Goal: Check status

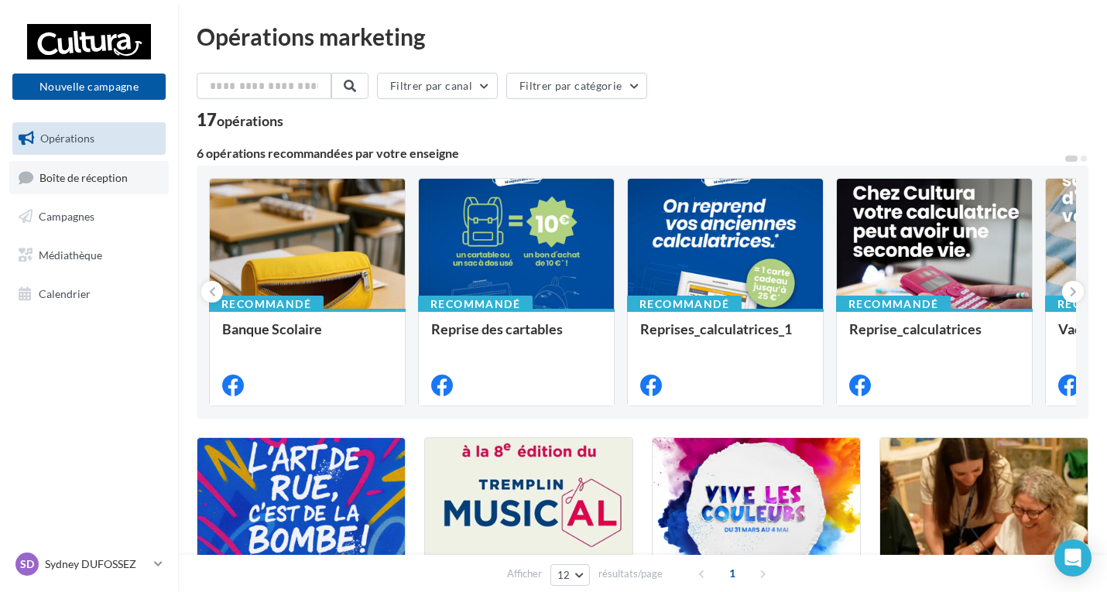
click at [39, 178] on link "Boîte de réception" at bounding box center [89, 177] width 160 height 33
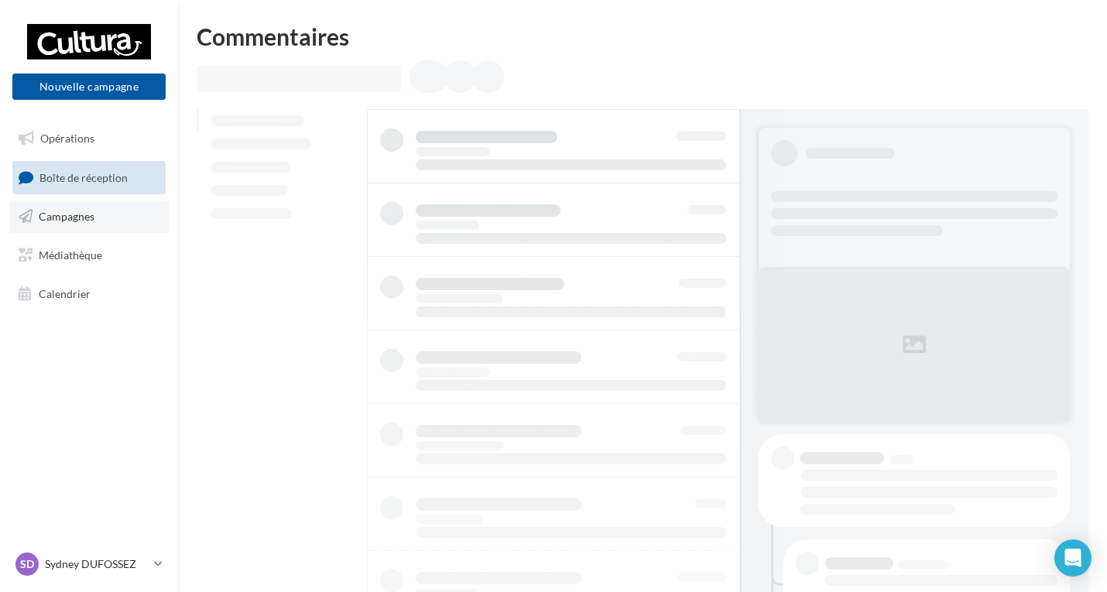
click at [74, 205] on link "Campagnes" at bounding box center [89, 217] width 160 height 33
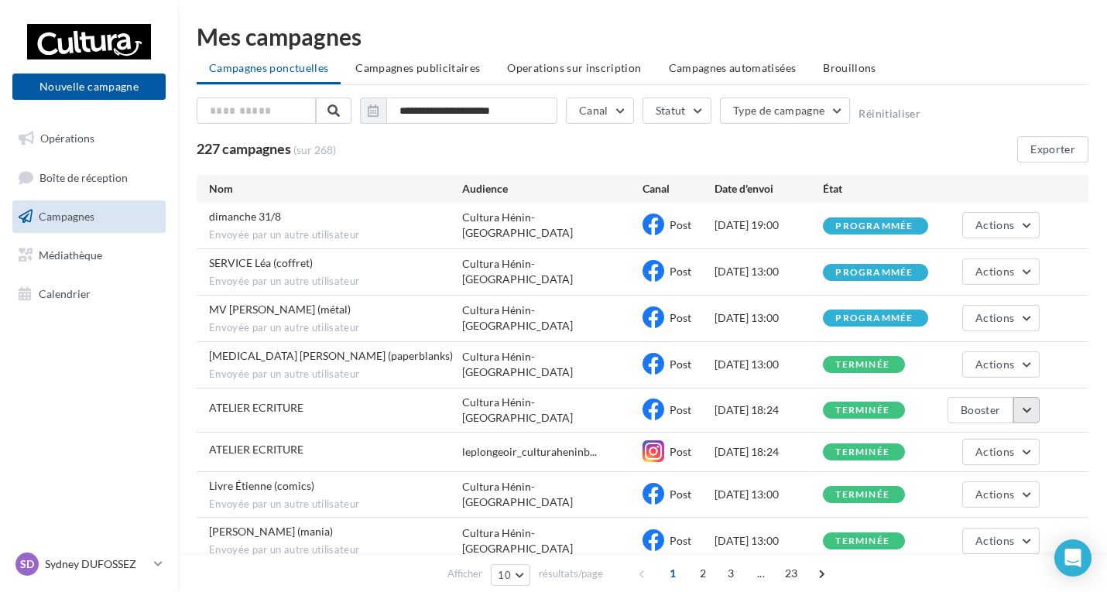
click at [1025, 401] on button "button" at bounding box center [1027, 410] width 26 height 26
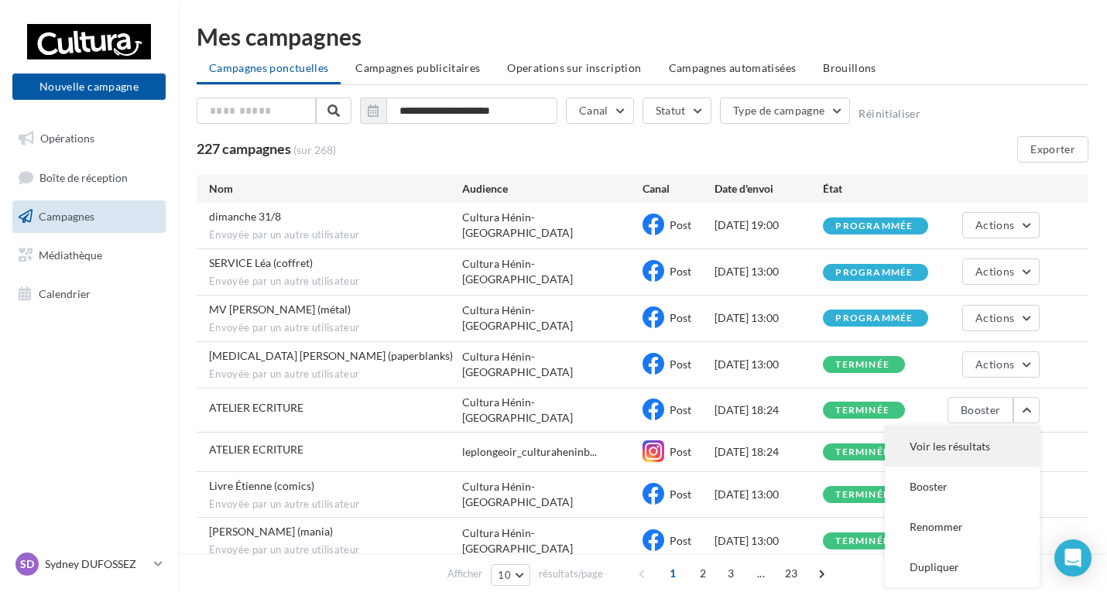
click at [938, 442] on button "Voir les résultats" at bounding box center [962, 447] width 155 height 40
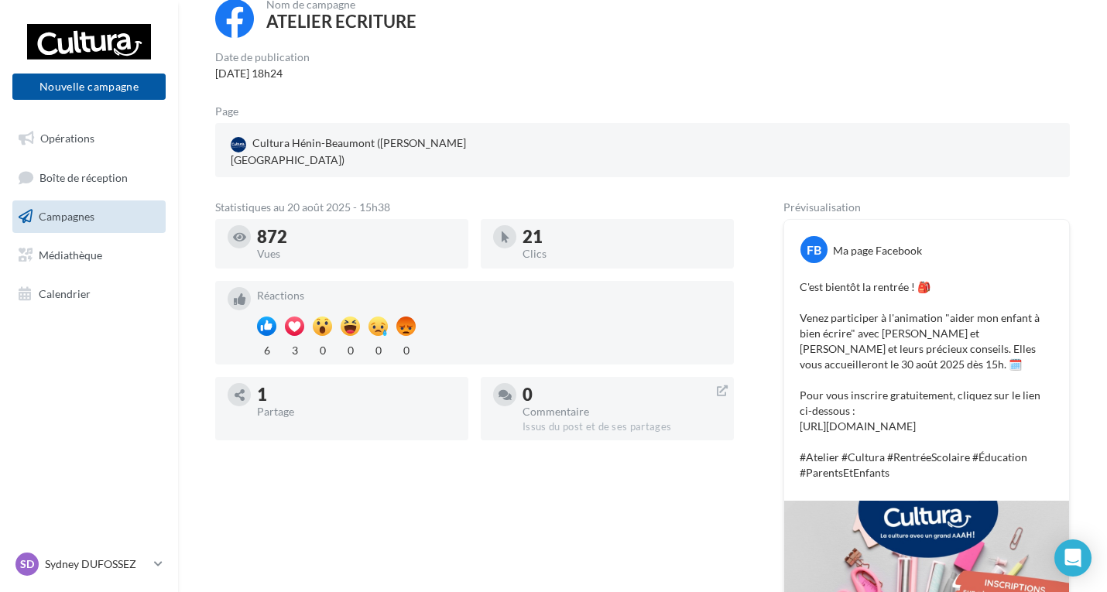
scroll to position [77, 0]
